Goal: Task Accomplishment & Management: Manage account settings

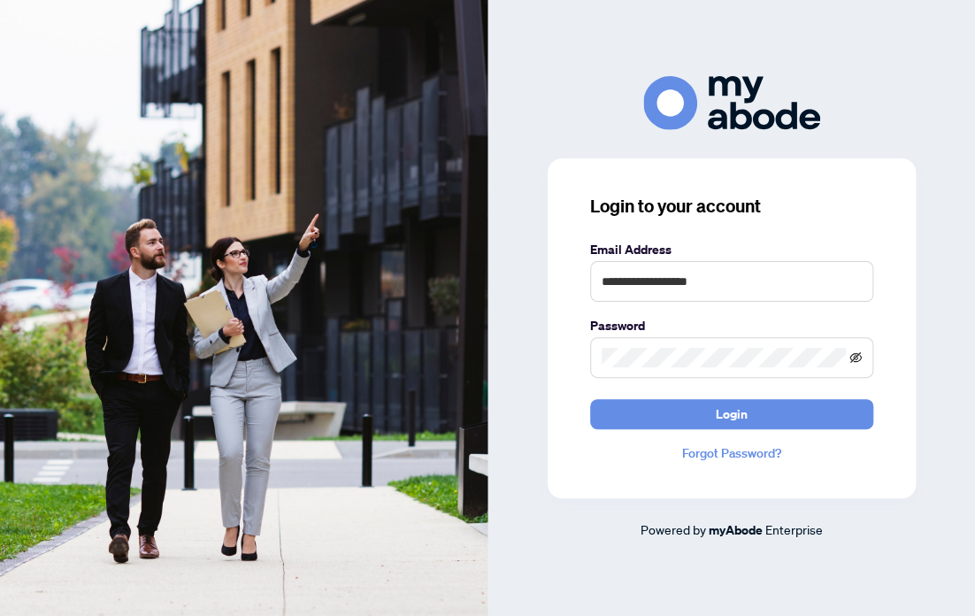
click at [855, 356] on icon "eye-invisible" at bounding box center [855, 357] width 12 height 11
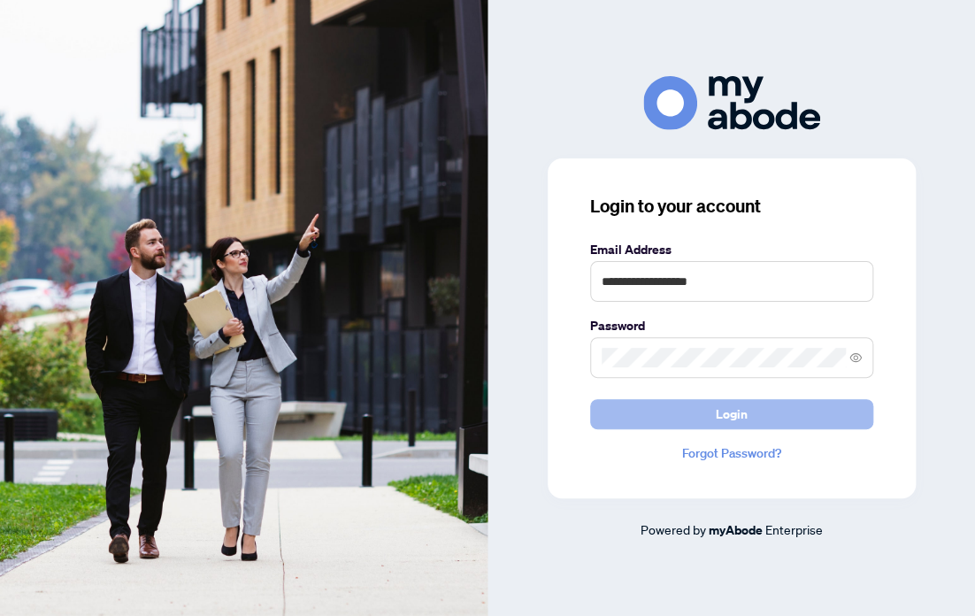
click at [731, 414] on span "Login" at bounding box center [732, 414] width 32 height 28
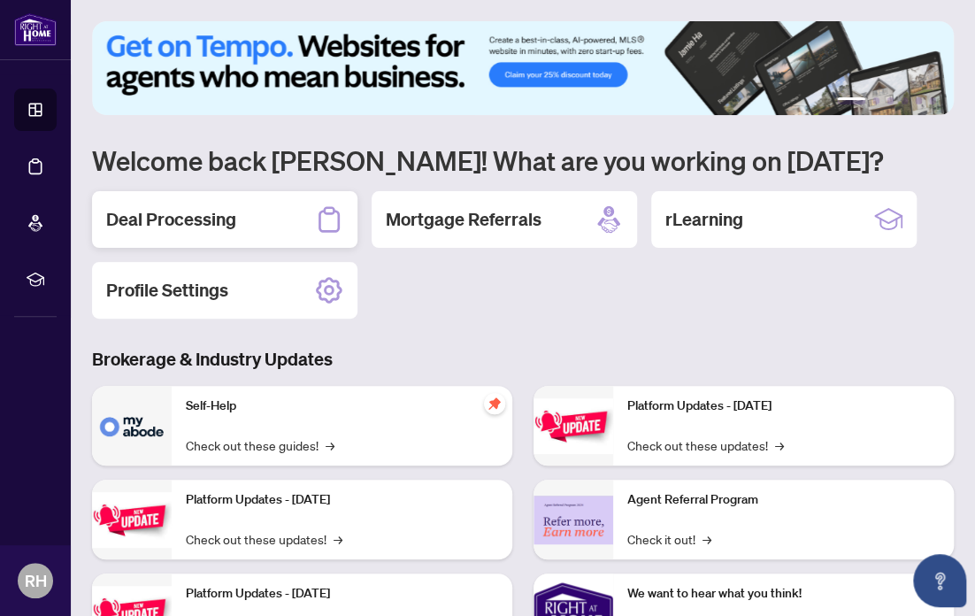
click at [193, 225] on h2 "Deal Processing" at bounding box center [171, 219] width 130 height 25
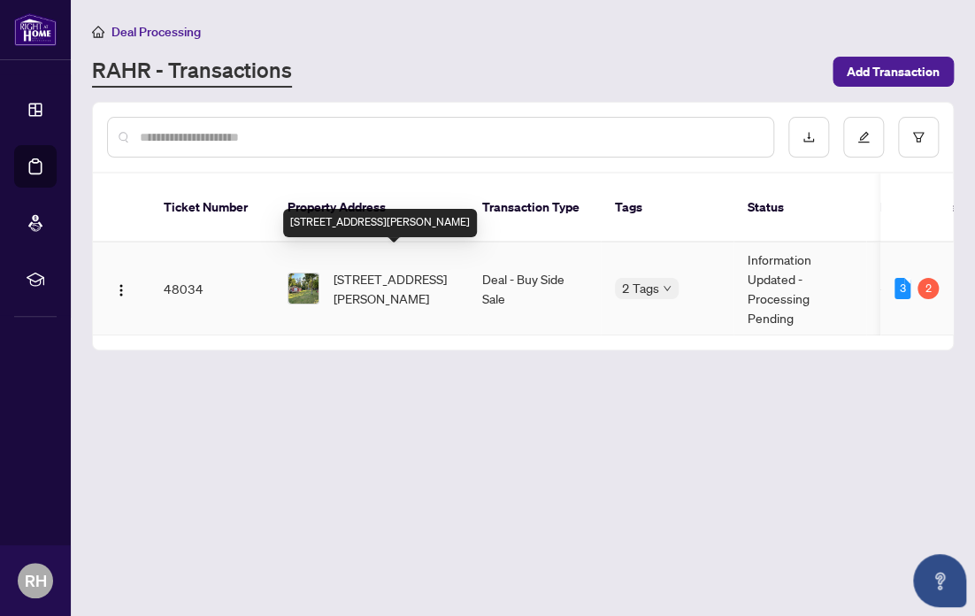
click at [377, 269] on span "[STREET_ADDRESS][PERSON_NAME]" at bounding box center [393, 288] width 120 height 39
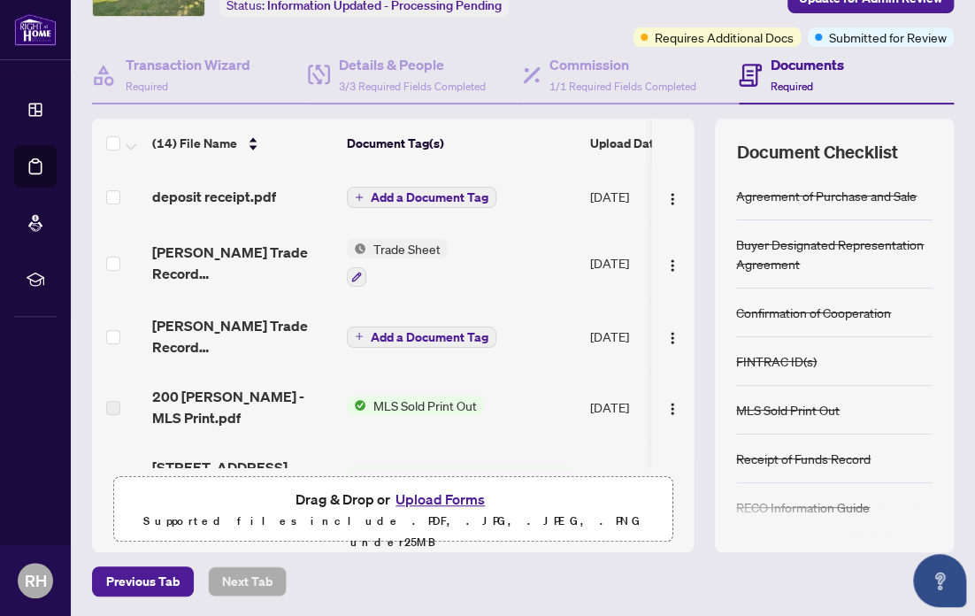
click at [384, 198] on span "Add a Document Tag" at bounding box center [430, 197] width 118 height 12
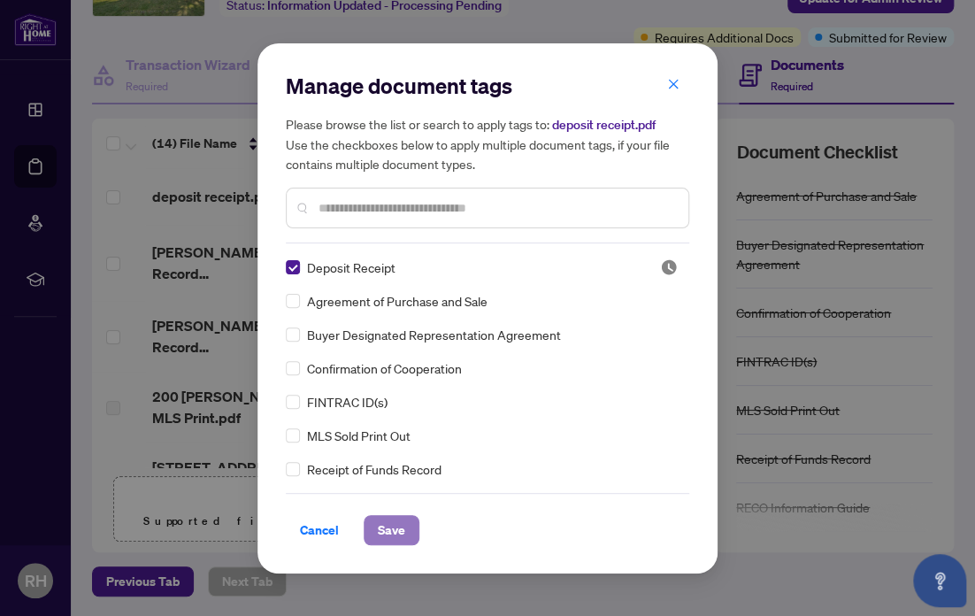
click at [388, 529] on span "Save" at bounding box center [391, 530] width 27 height 28
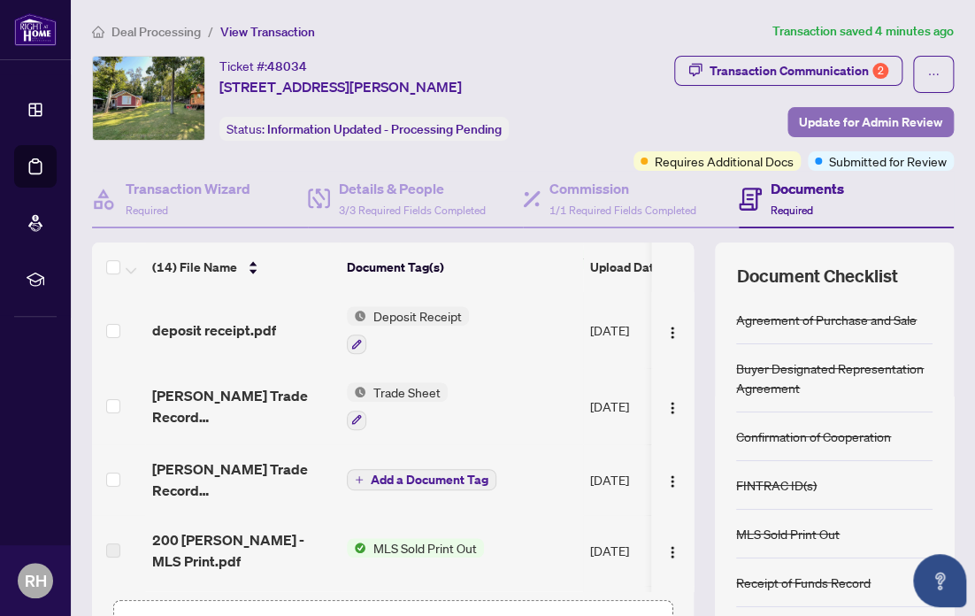
click at [886, 120] on span "Update for Admin Review" at bounding box center [870, 122] width 143 height 28
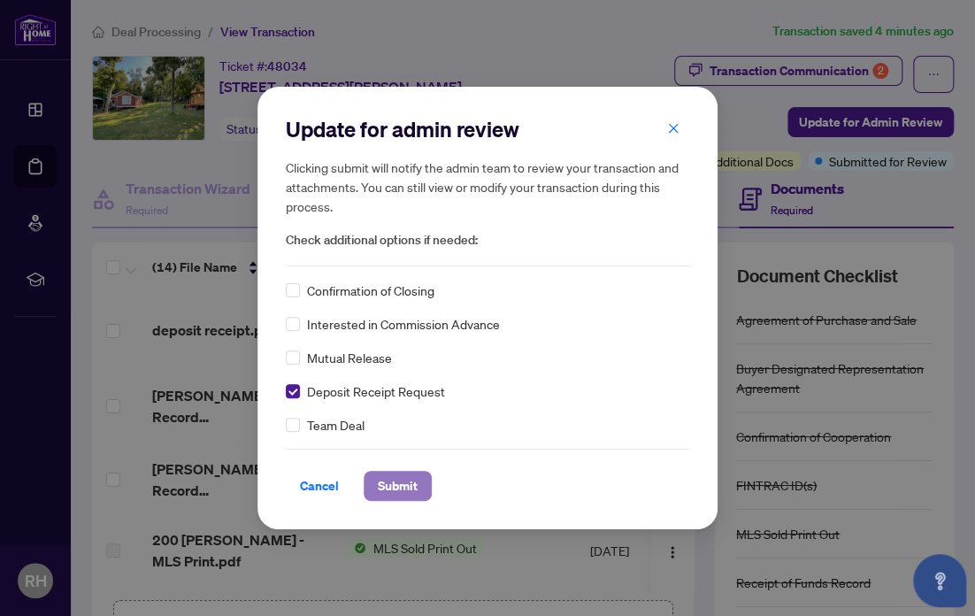
click at [387, 486] on span "Submit" at bounding box center [398, 485] width 40 height 28
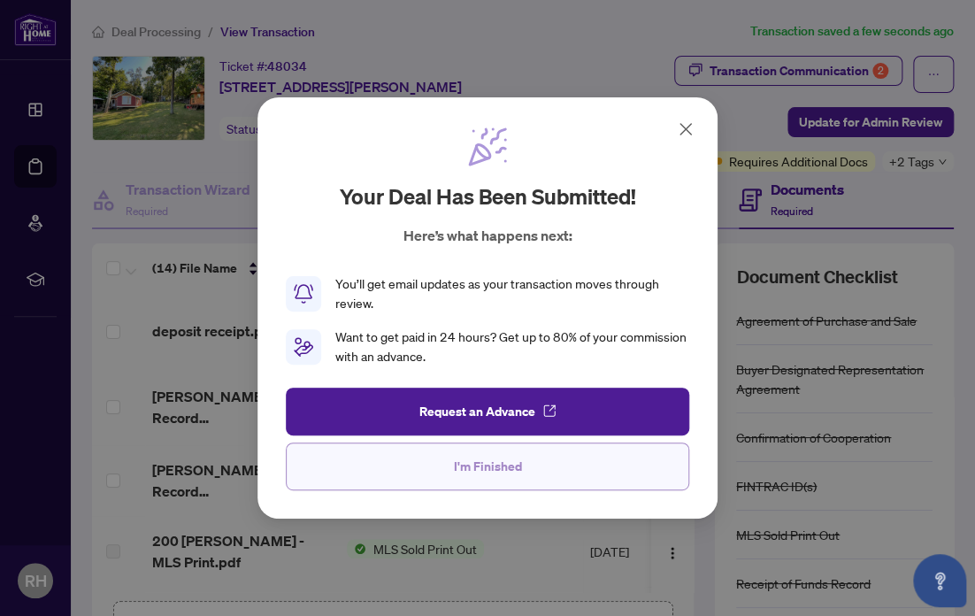
click at [504, 474] on span "I'm Finished" at bounding box center [488, 466] width 68 height 28
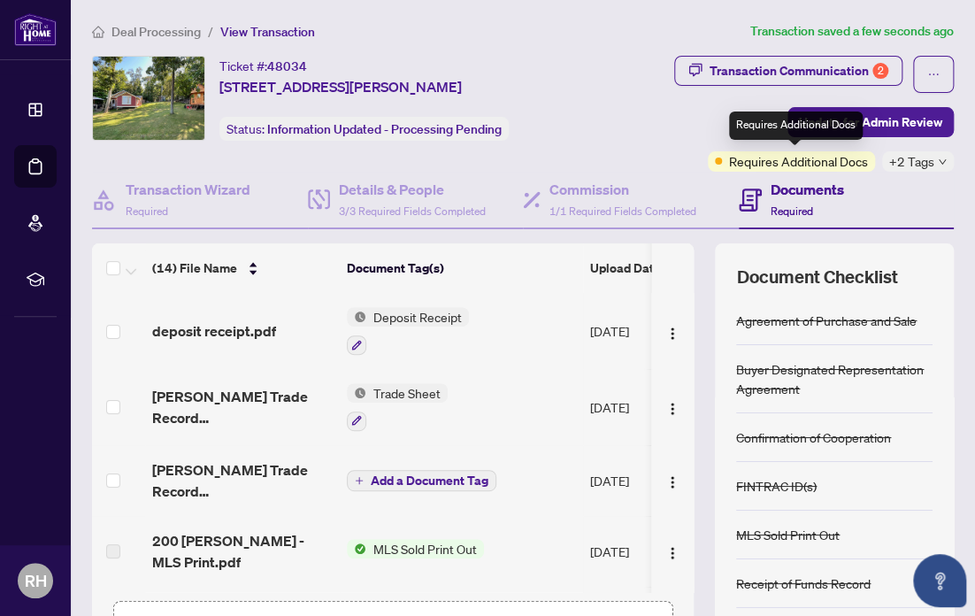
click at [738, 162] on span "Requires Additional Docs" at bounding box center [798, 160] width 139 height 19
click at [938, 165] on icon "down" at bounding box center [942, 161] width 9 height 9
click at [509, 136] on div "Ticket #: 48034 7-200 Ingham Rd, Alnwick/Haldimand, Ontario K0K 2X0, Canada Sta…" at bounding box center [363, 98] width 289 height 85
